Goal: Task Accomplishment & Management: Use online tool/utility

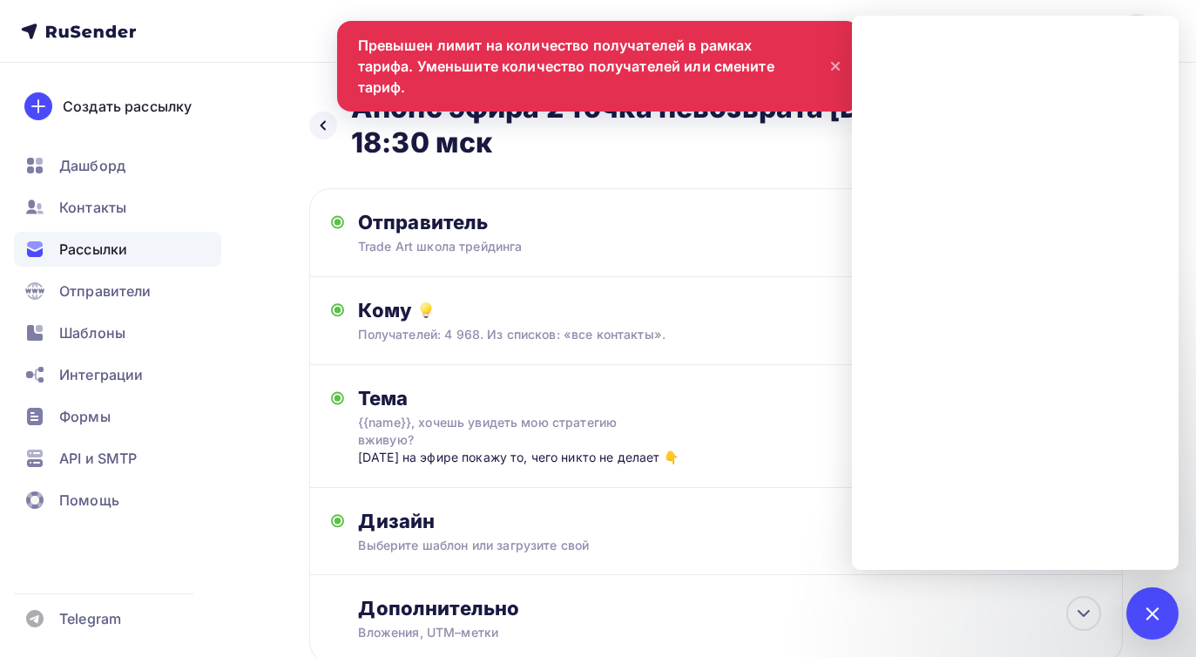
click at [763, 261] on div "Отправитель Trade Art школа трейдинга Email * [EMAIL_ADDRESS][DOMAIN_NAME] [EMA…" at bounding box center [715, 232] width 813 height 89
click at [749, 156] on h2 "Анонс эфира 2 точка невозврата [DATE] 18:30 мск" at bounding box center [666, 126] width 630 height 70
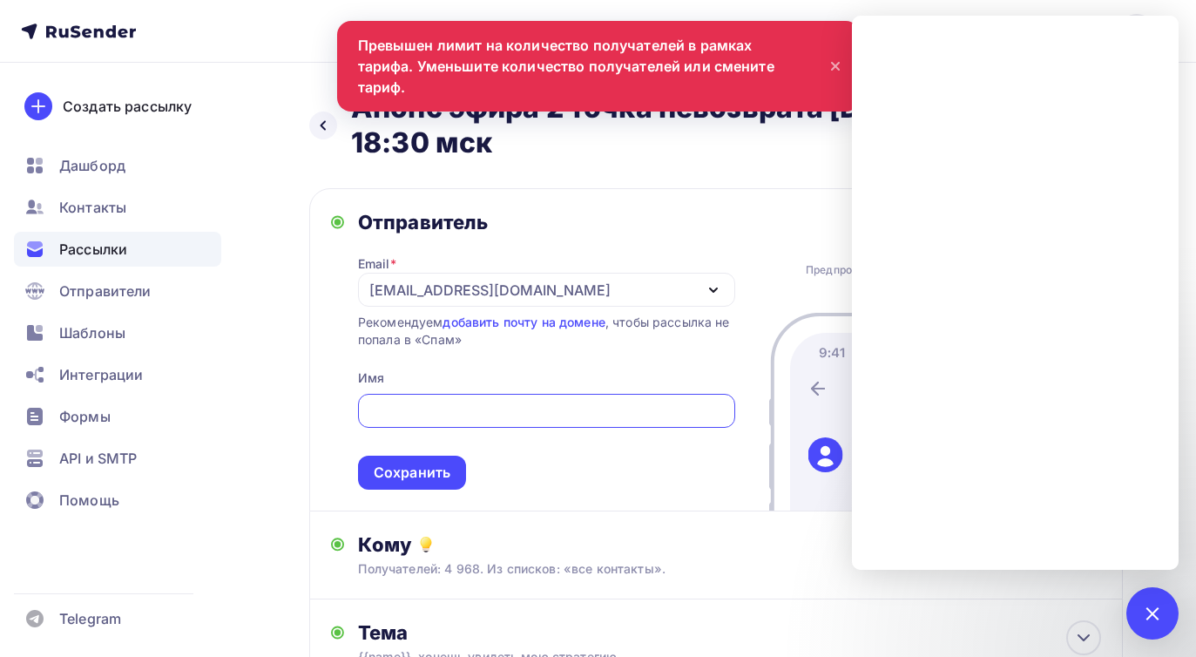
type input "Trade Art школа трейдинга"
click at [753, 160] on div "Назад Анонс эфира 2 точка невозврата [DATE] 18:30 мск Анонс эфира 2 точка невоз…" at bounding box center [715, 515] width 813 height 849
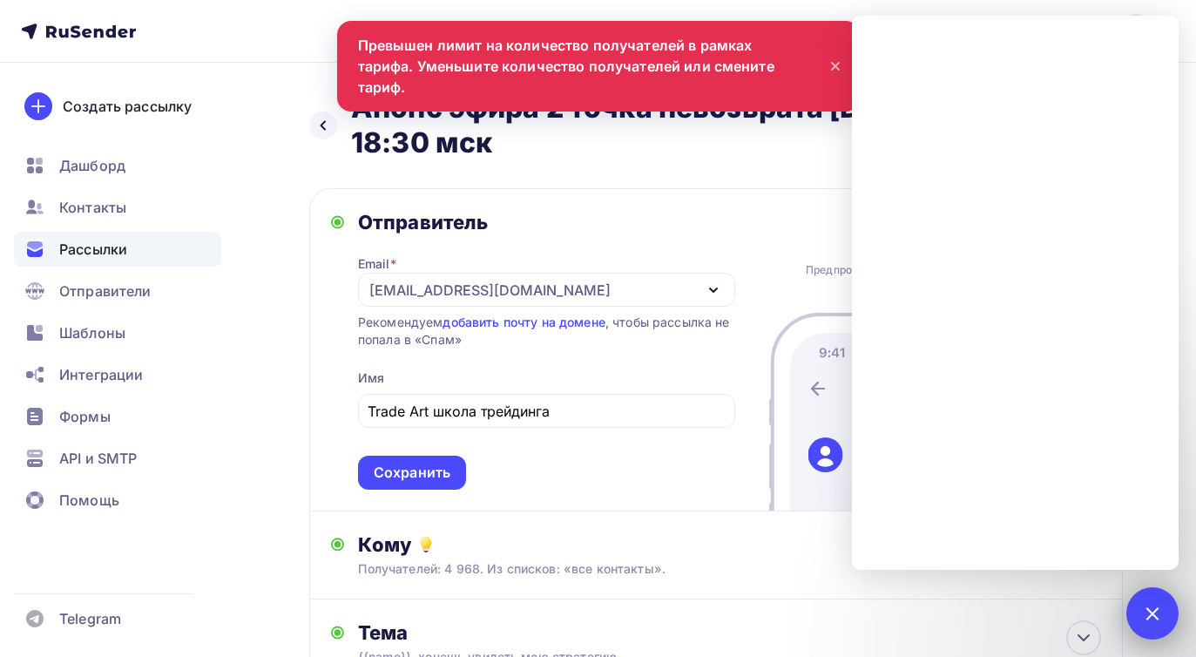
click at [1155, 611] on div at bounding box center [1152, 613] width 24 height 24
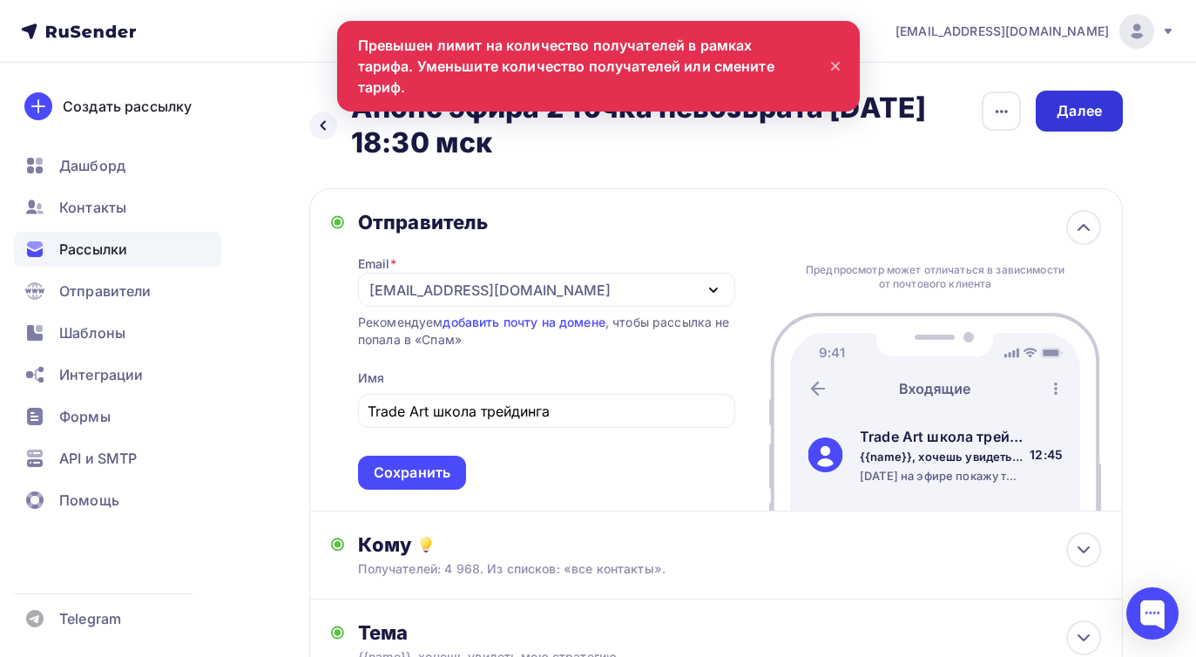
click at [1067, 114] on div "Далее" at bounding box center [1078, 111] width 45 height 20
click at [835, 63] on icon at bounding box center [835, 66] width 7 height 7
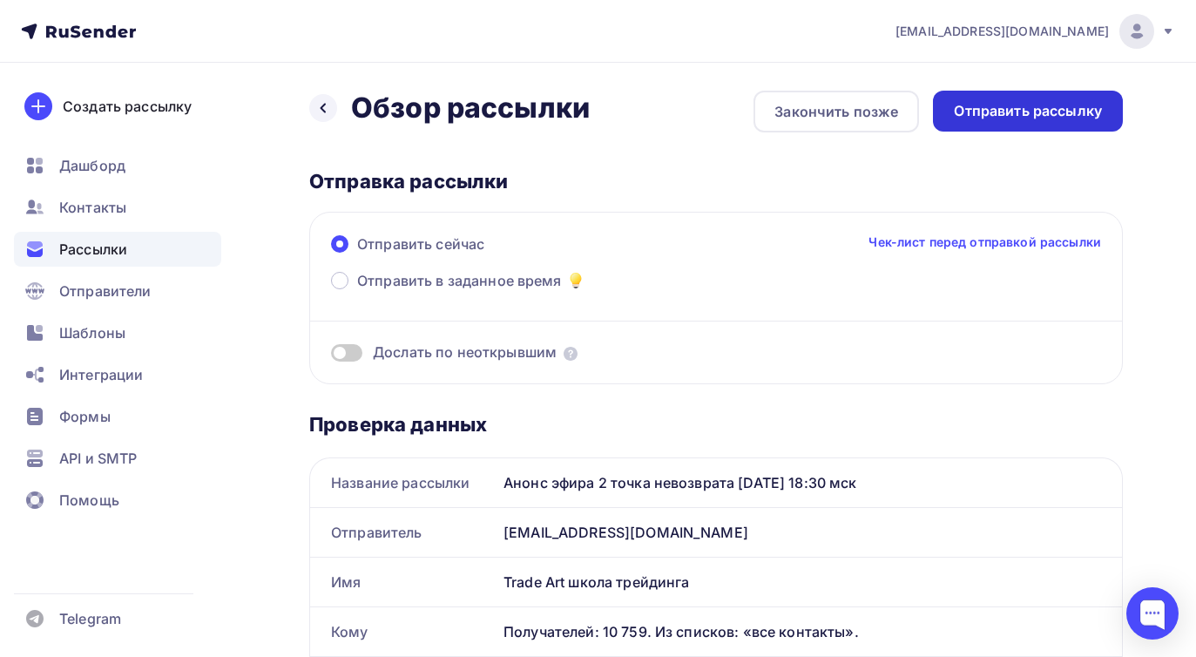
click at [1014, 118] on div "Отправить рассылку" at bounding box center [1028, 111] width 148 height 20
